Goal: Transaction & Acquisition: Obtain resource

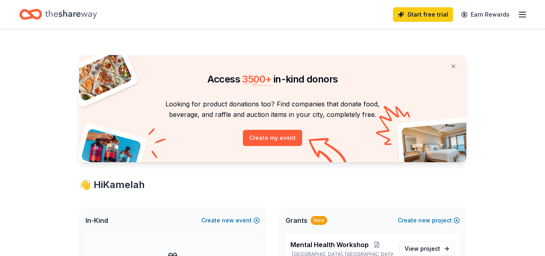
click at [524, 13] on icon "button" at bounding box center [523, 15] width 10 height 10
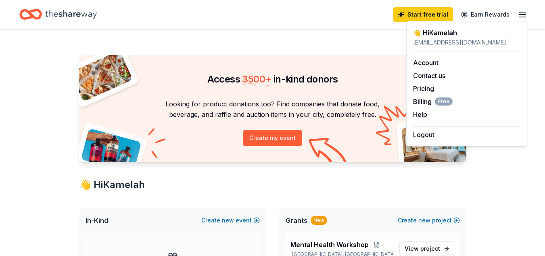
click at [367, 8] on div "Start free trial Earn Rewards" at bounding box center [272, 14] width 507 height 19
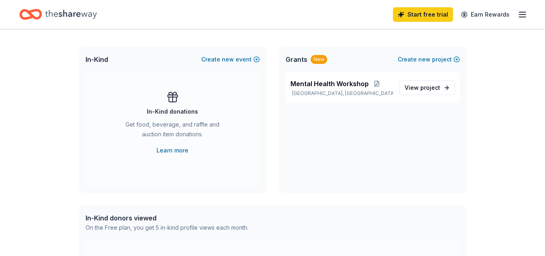
scroll to position [161, 0]
click at [313, 84] on span "Mental Health Workshop" at bounding box center [330, 83] width 78 height 10
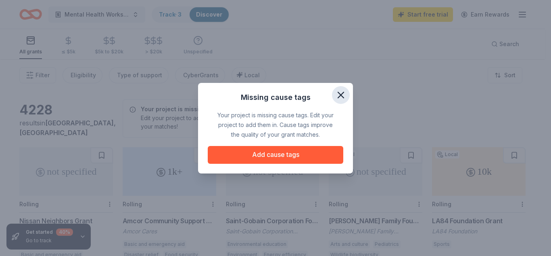
click at [343, 95] on icon "button" at bounding box center [340, 94] width 11 height 11
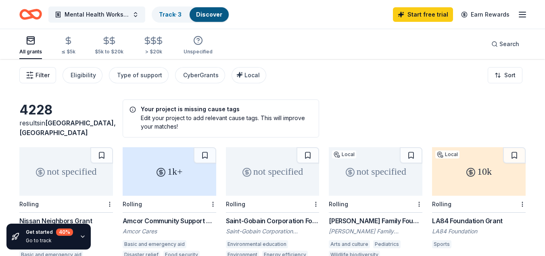
click at [42, 76] on span "Filter" at bounding box center [43, 75] width 14 height 10
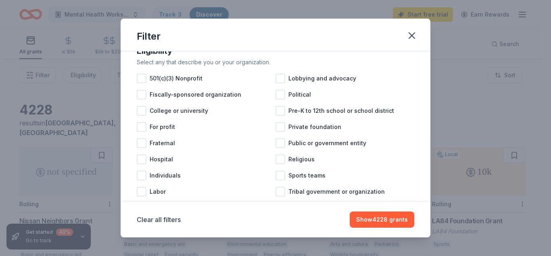
scroll to position [96, 0]
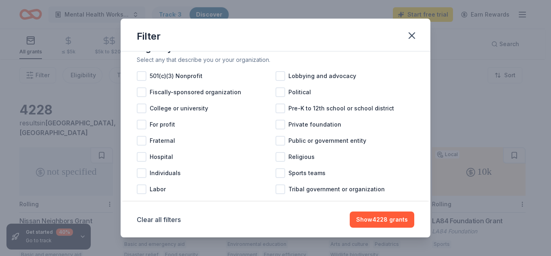
click at [209, 132] on div "For profit" at bounding box center [206, 124] width 139 height 16
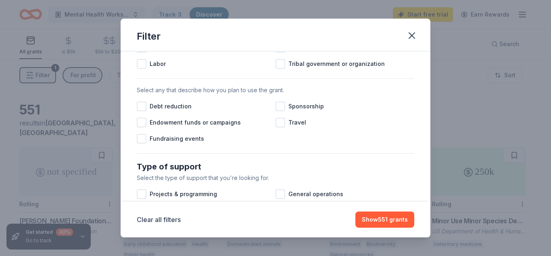
scroll to position [223, 0]
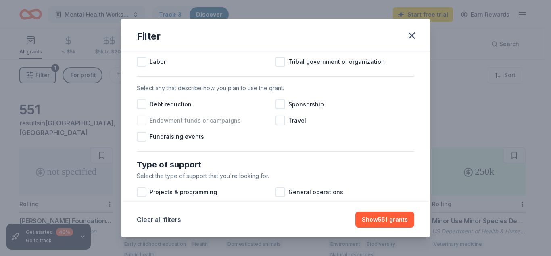
click at [141, 125] on div at bounding box center [142, 120] width 10 height 10
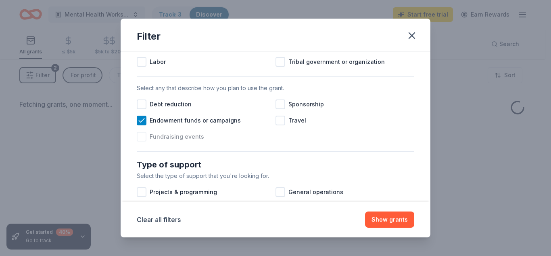
click at [143, 141] on div at bounding box center [142, 137] width 10 height 10
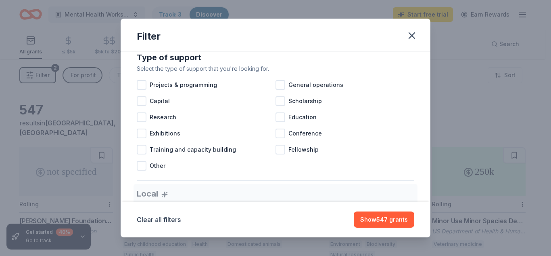
scroll to position [330, 0]
click at [141, 89] on div at bounding box center [142, 85] width 10 height 10
click at [280, 89] on div at bounding box center [281, 85] width 10 height 10
click at [277, 138] on div at bounding box center [281, 133] width 10 height 10
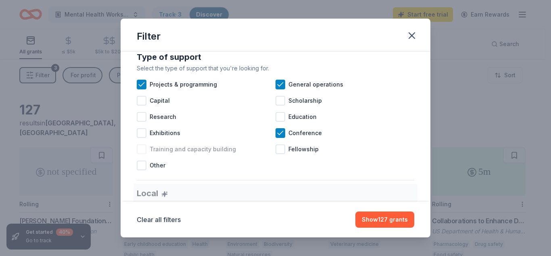
click at [143, 154] on div at bounding box center [142, 149] width 10 height 10
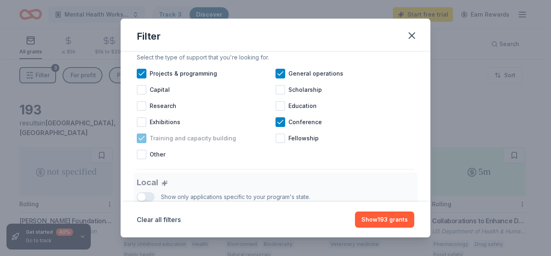
scroll to position [339, 0]
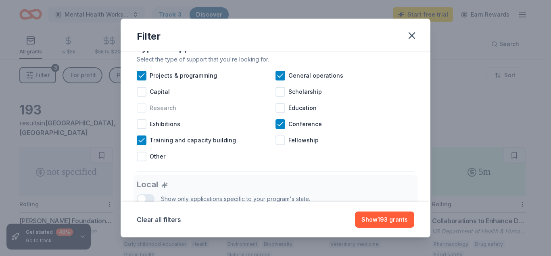
click at [139, 113] on div at bounding box center [142, 108] width 10 height 10
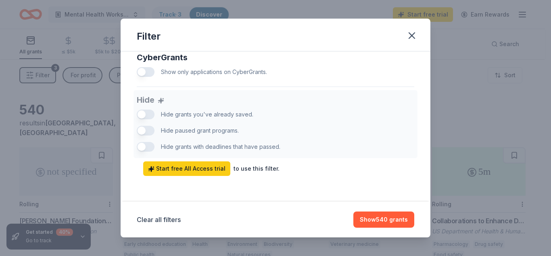
scroll to position [544, 0]
click at [392, 216] on button "Show 540 grants" at bounding box center [384, 219] width 61 height 16
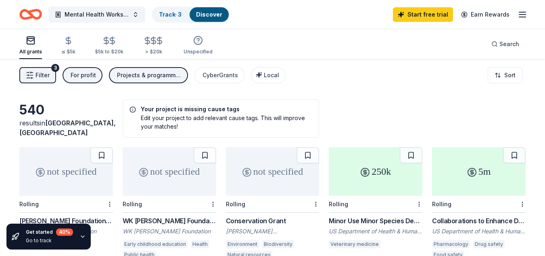
click at [84, 73] on div "For profit" at bounding box center [83, 75] width 25 height 10
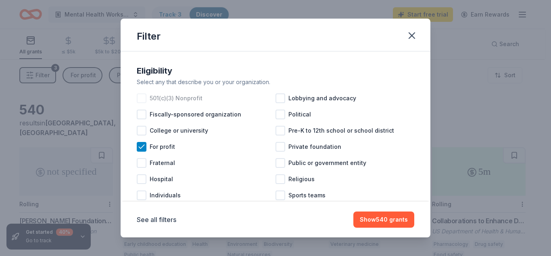
click at [140, 95] on div at bounding box center [142, 98] width 10 height 10
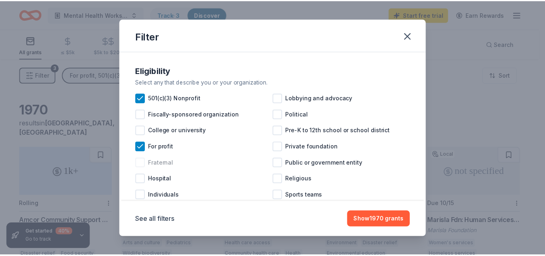
scroll to position [37, 0]
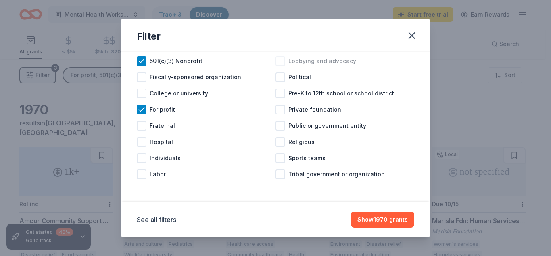
click at [278, 61] on div at bounding box center [281, 61] width 10 height 10
click at [280, 109] on div at bounding box center [281, 110] width 10 height 10
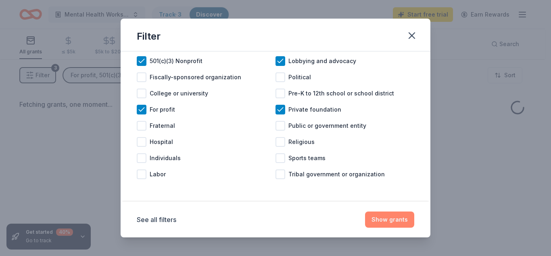
click at [388, 218] on button "Show grants" at bounding box center [389, 219] width 49 height 16
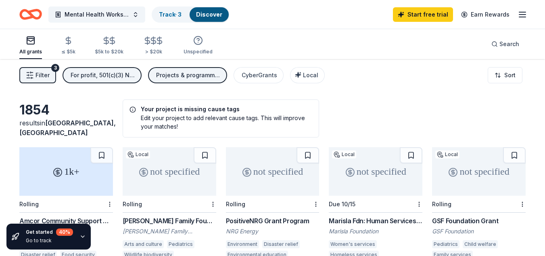
click at [63, 131] on span "Long Beach, CA" at bounding box center [67, 128] width 96 height 18
click at [41, 76] on span "Filter" at bounding box center [43, 75] width 14 height 10
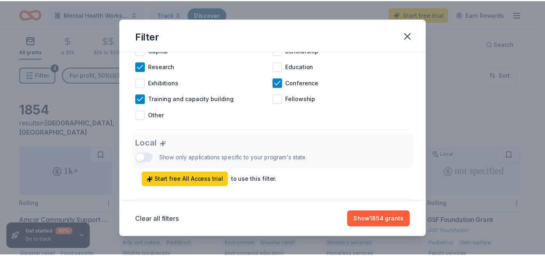
scroll to position [381, 0]
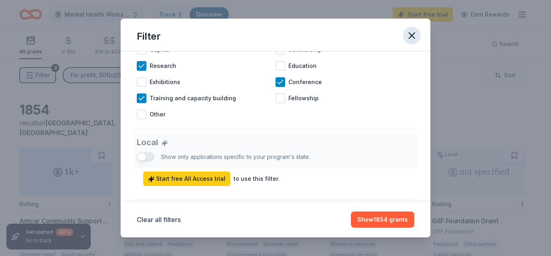
click at [411, 32] on icon "button" at bounding box center [412, 35] width 11 height 11
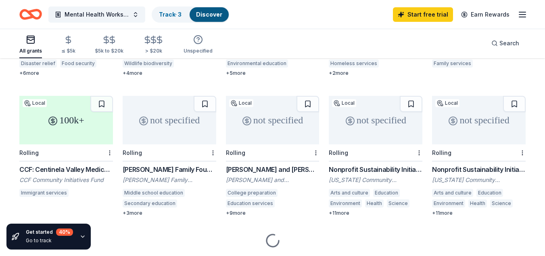
scroll to position [216, 0]
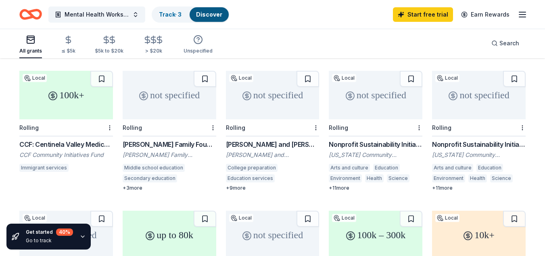
click at [377, 140] on div "Nonprofit Sustainability Initiative Grant" at bounding box center [376, 144] width 94 height 10
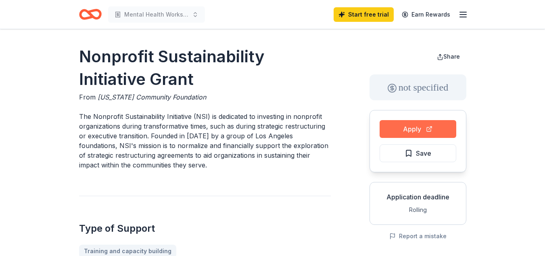
click at [414, 126] on button "Apply" at bounding box center [418, 129] width 77 height 18
